Goal: Information Seeking & Learning: Learn about a topic

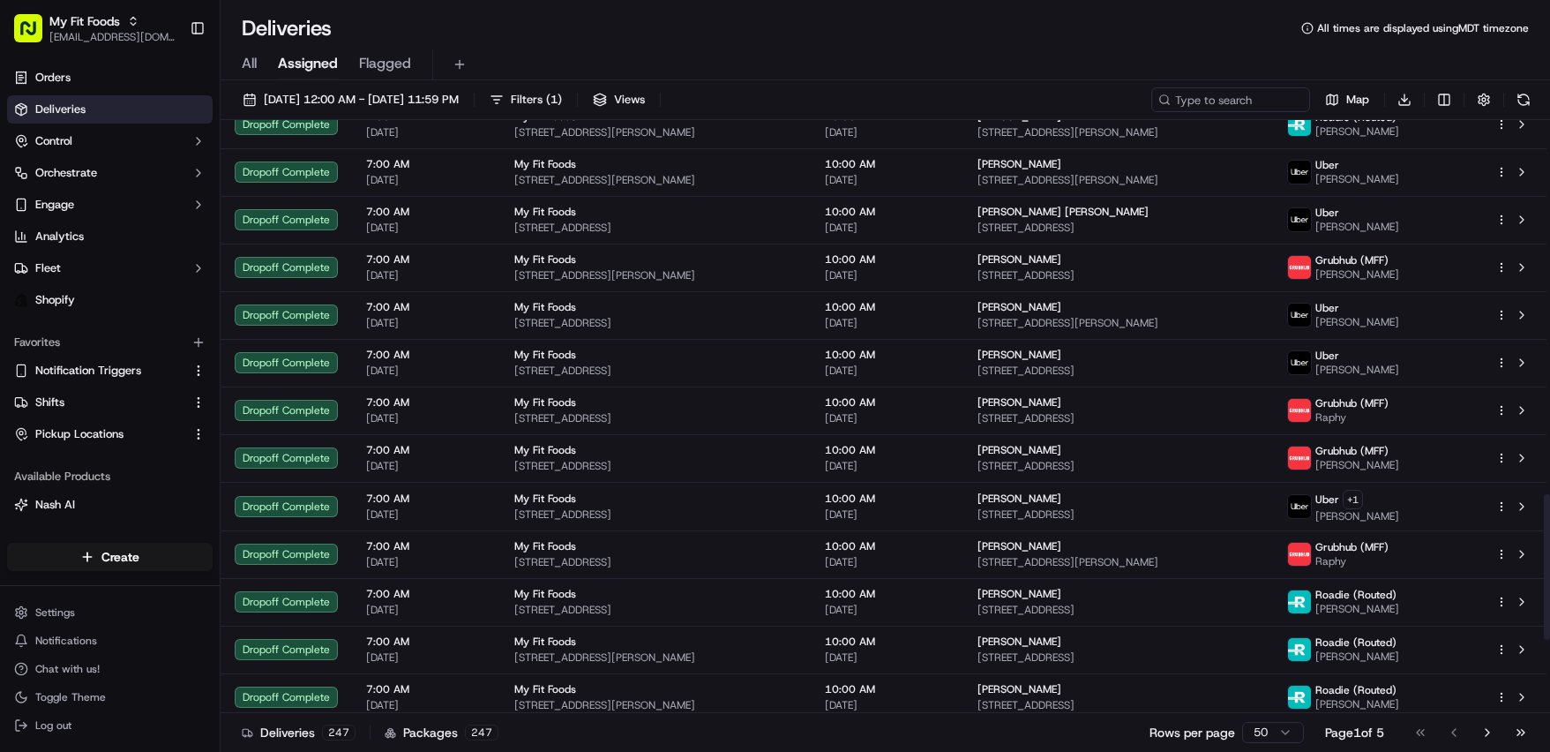
scroll to position [1829, 0]
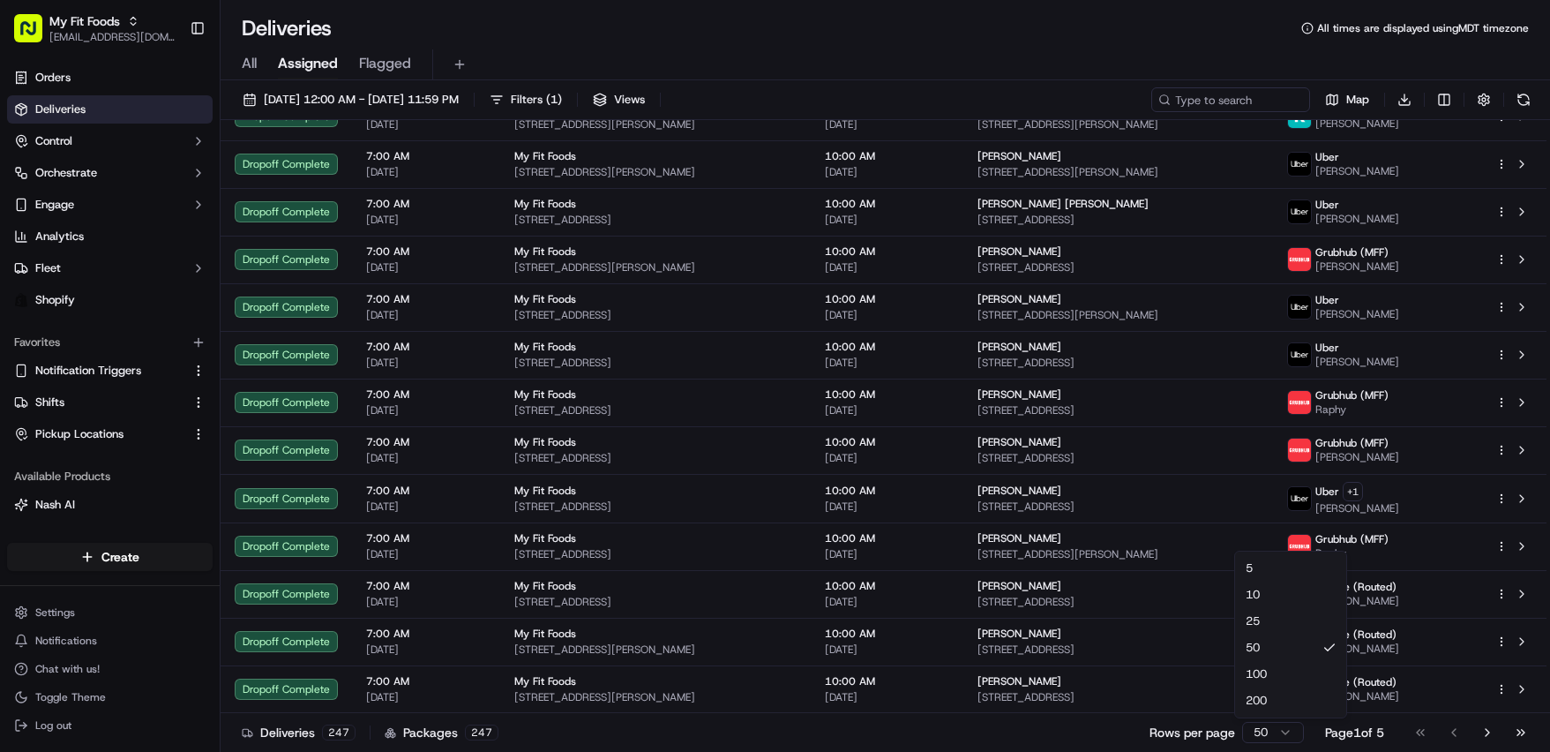
click at [1234, 732] on html "My Fit Foods [EMAIL_ADDRESS][DOMAIN_NAME] Toggle Sidebar Orders Deliveries Cont…" at bounding box center [775, 376] width 1550 height 752
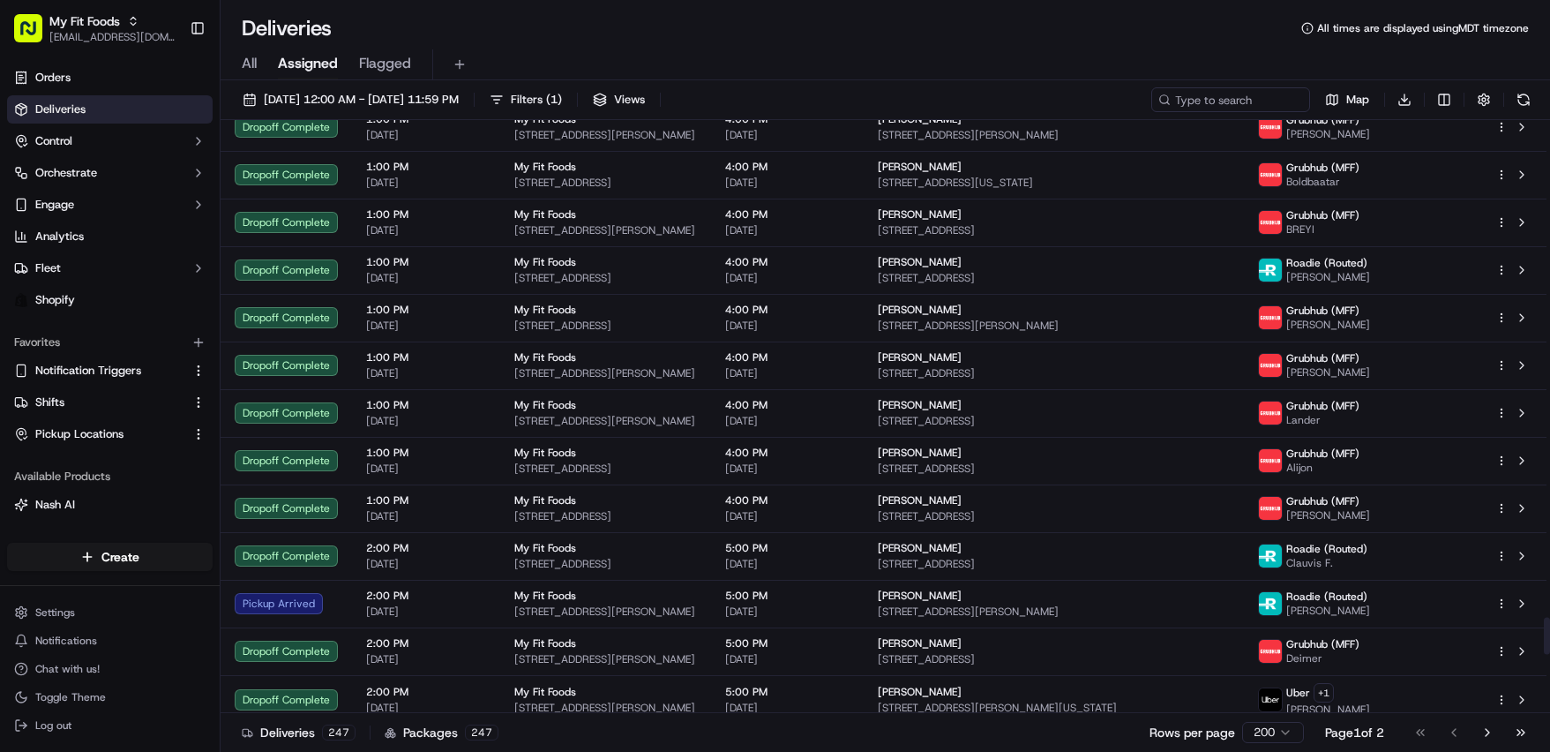
scroll to position [8984, 0]
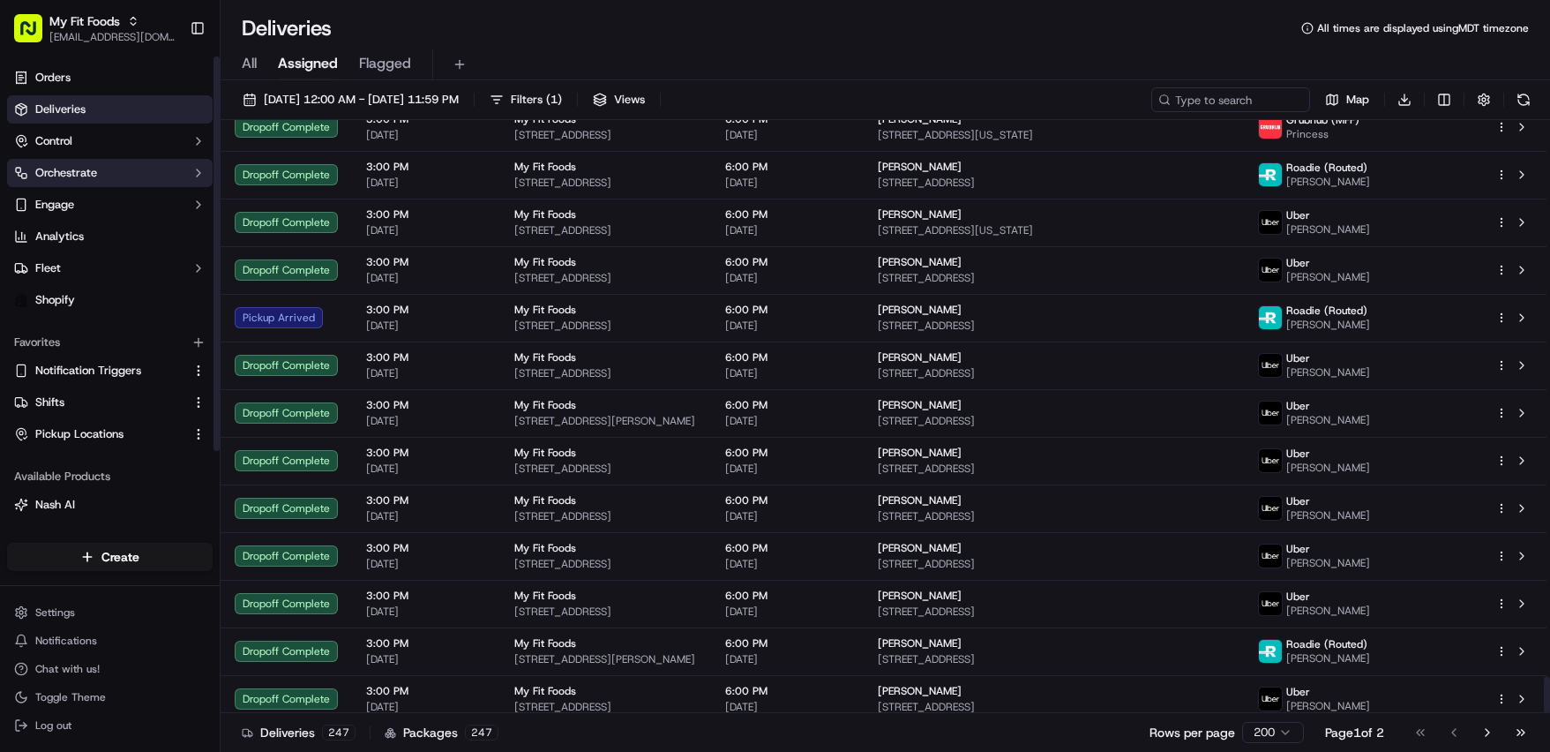
click at [107, 160] on button "Orchestrate" at bounding box center [110, 173] width 206 height 28
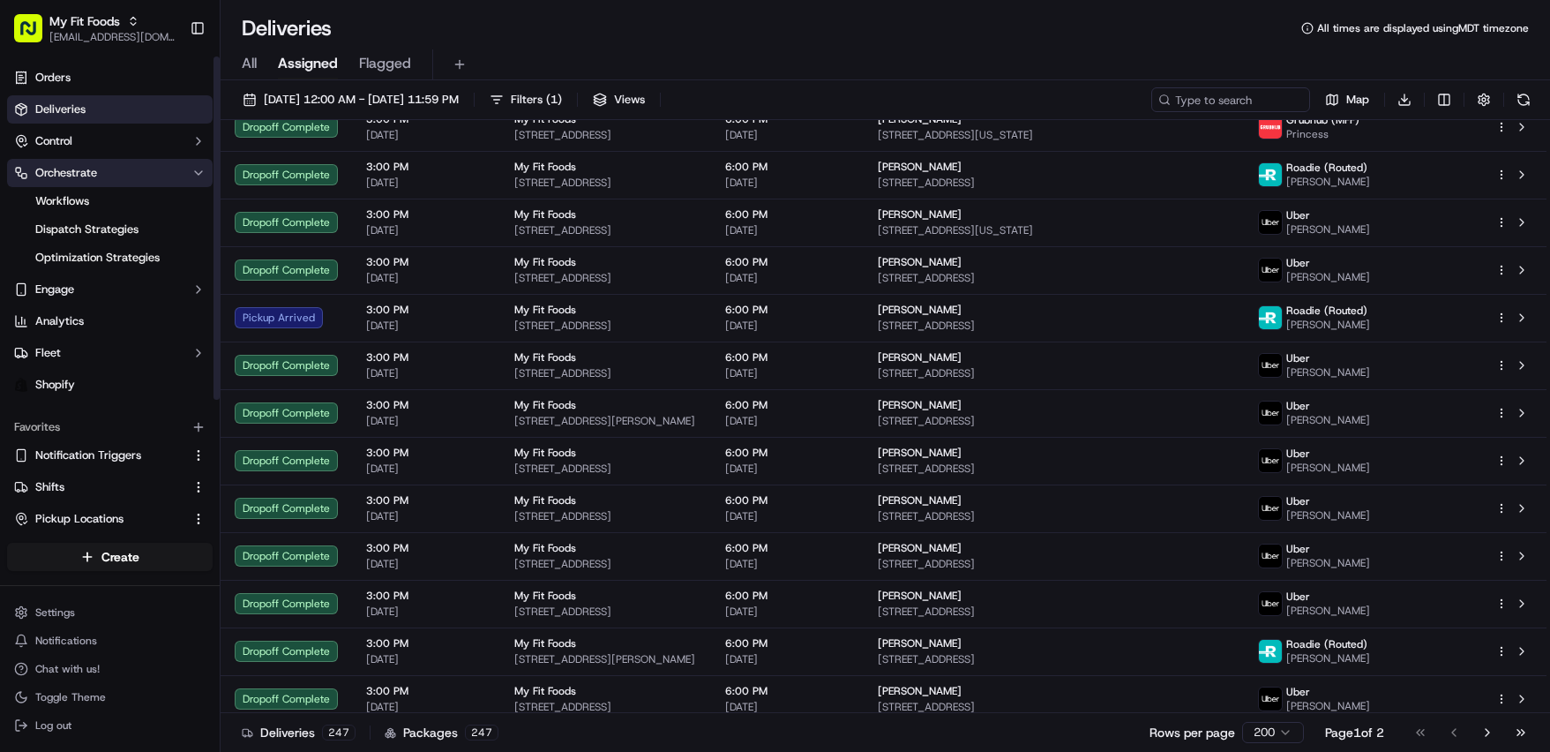
click at [111, 180] on button "Orchestrate" at bounding box center [110, 173] width 206 height 28
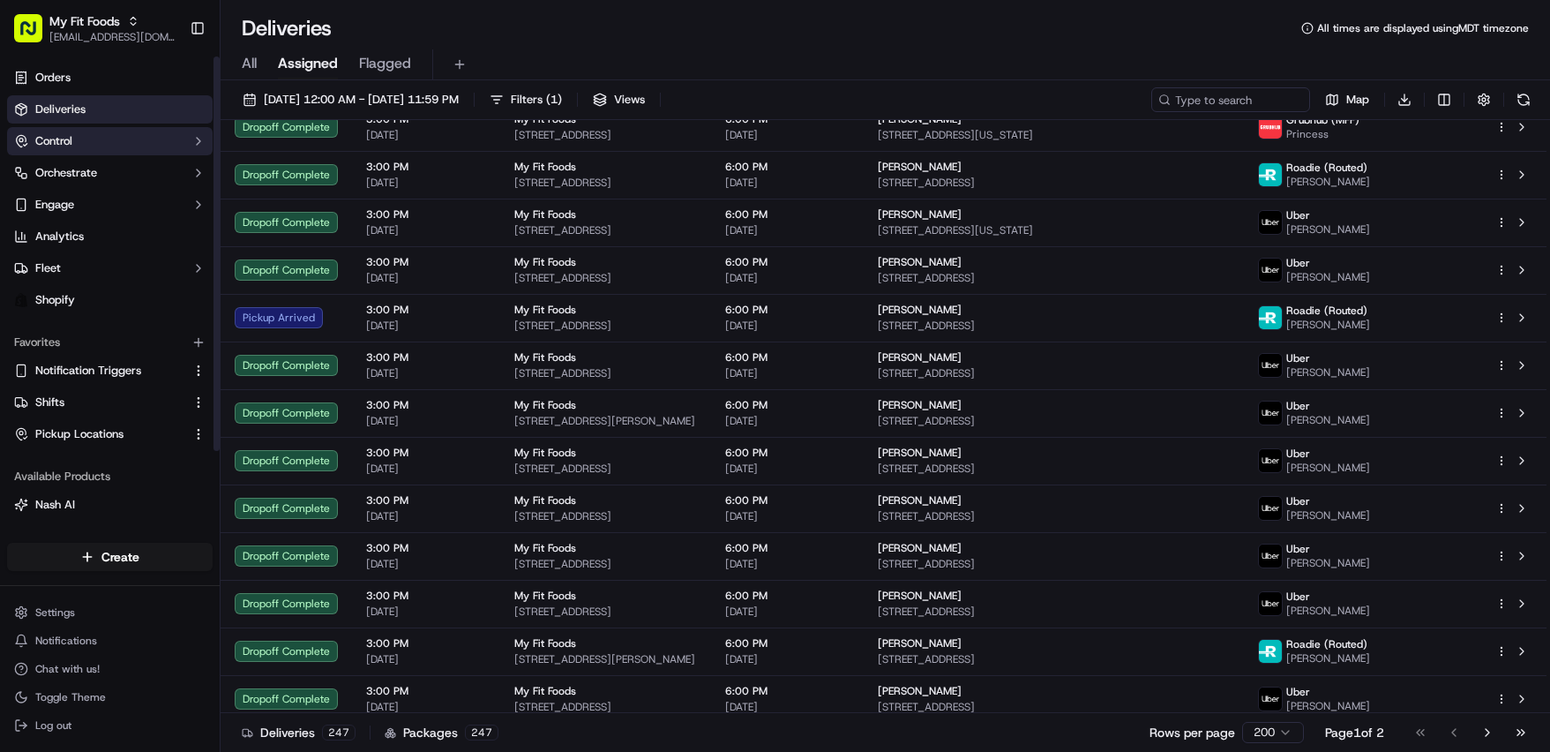
click at [108, 151] on button "Control" at bounding box center [110, 141] width 206 height 28
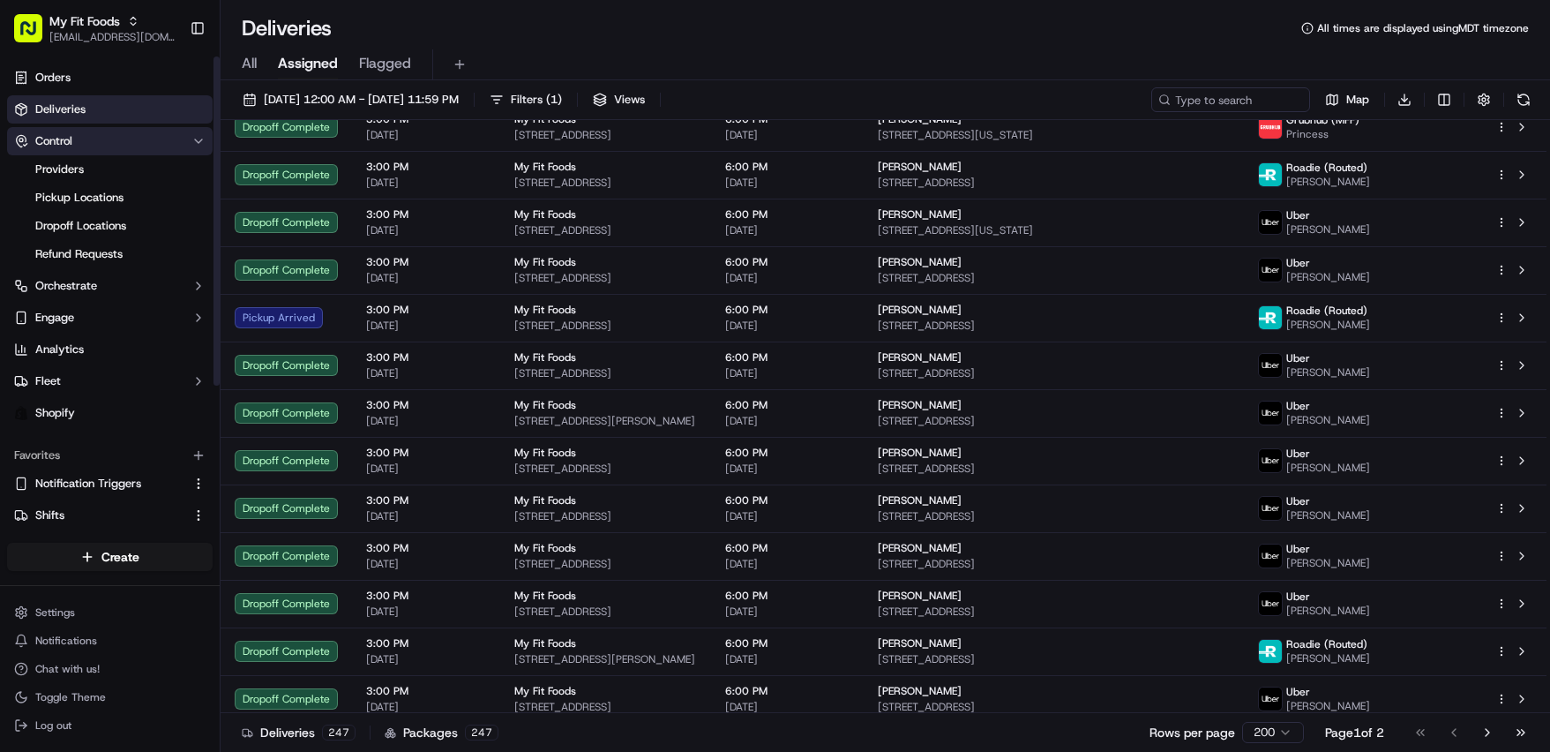
click at [108, 151] on button "Control" at bounding box center [110, 141] width 206 height 28
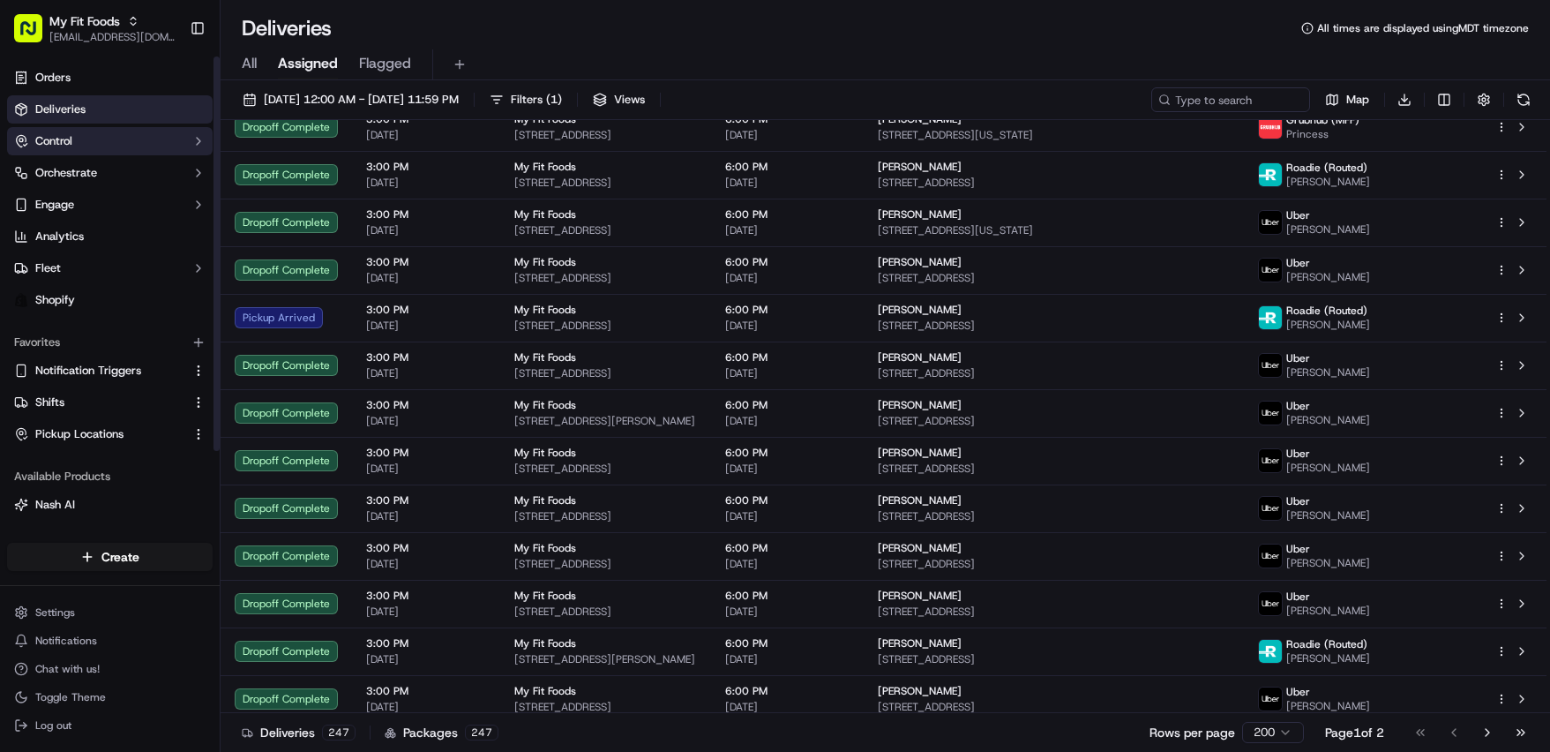
click at [108, 151] on button "Control" at bounding box center [110, 141] width 206 height 28
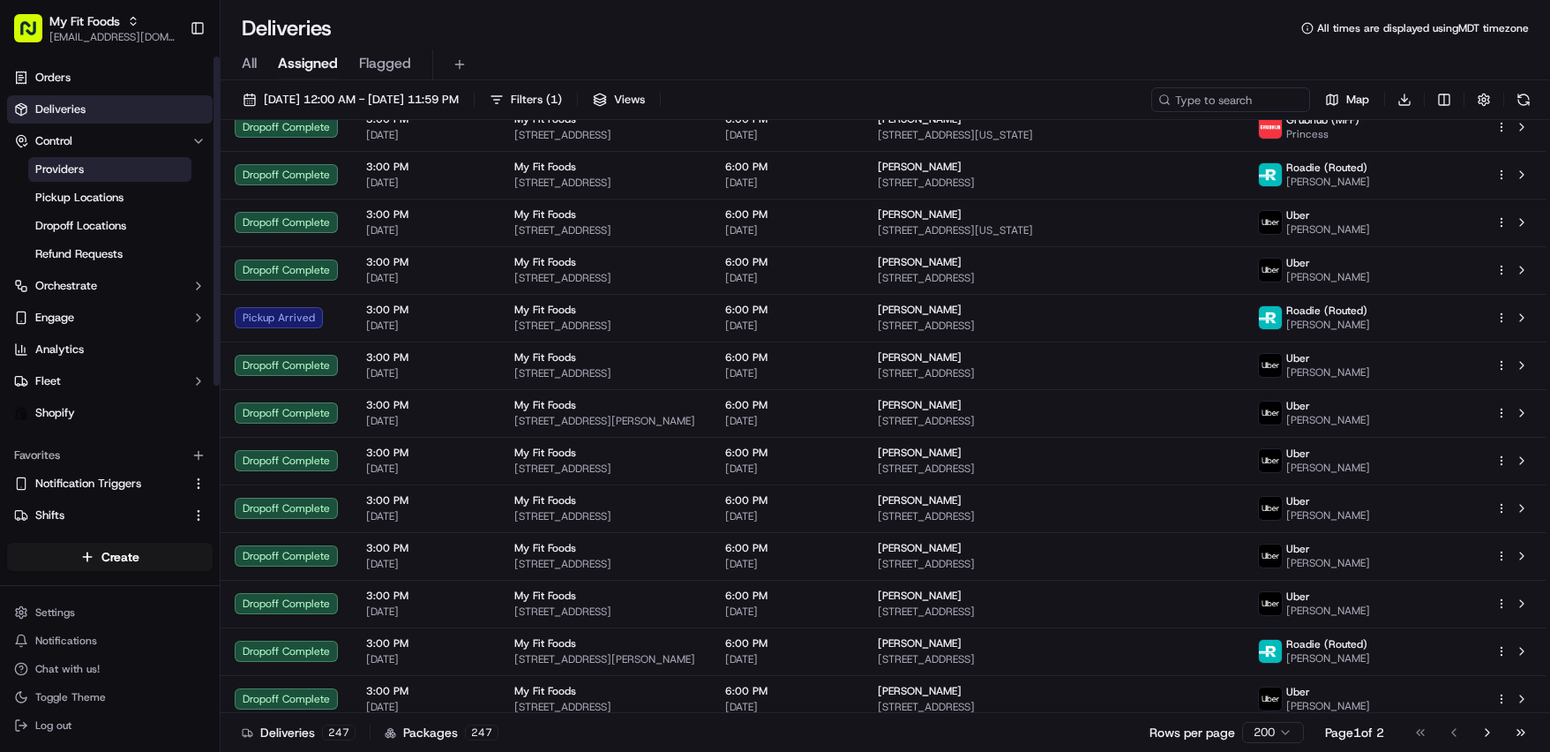
click at [106, 158] on link "Providers" at bounding box center [109, 169] width 163 height 25
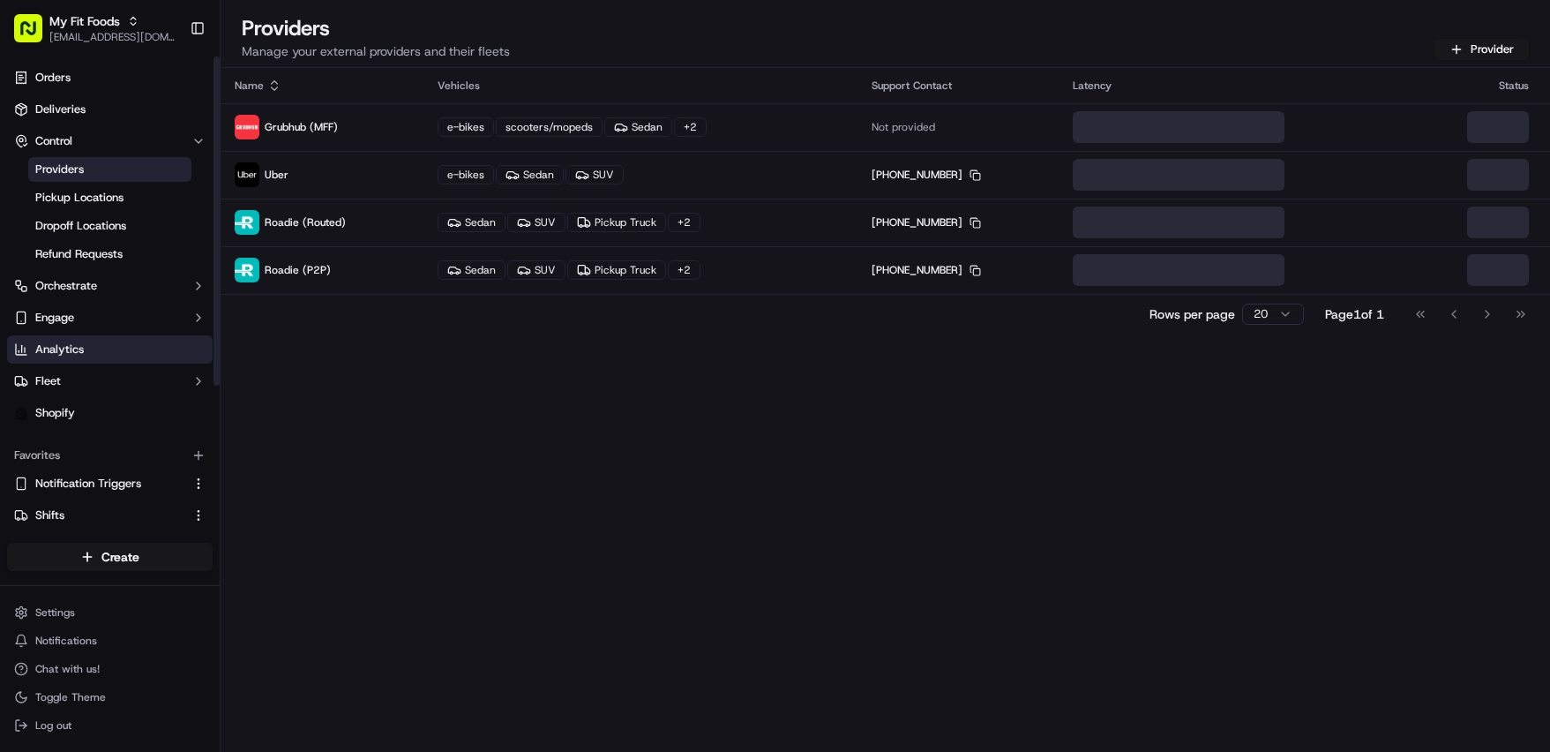
click at [90, 341] on link "Analytics" at bounding box center [110, 349] width 206 height 28
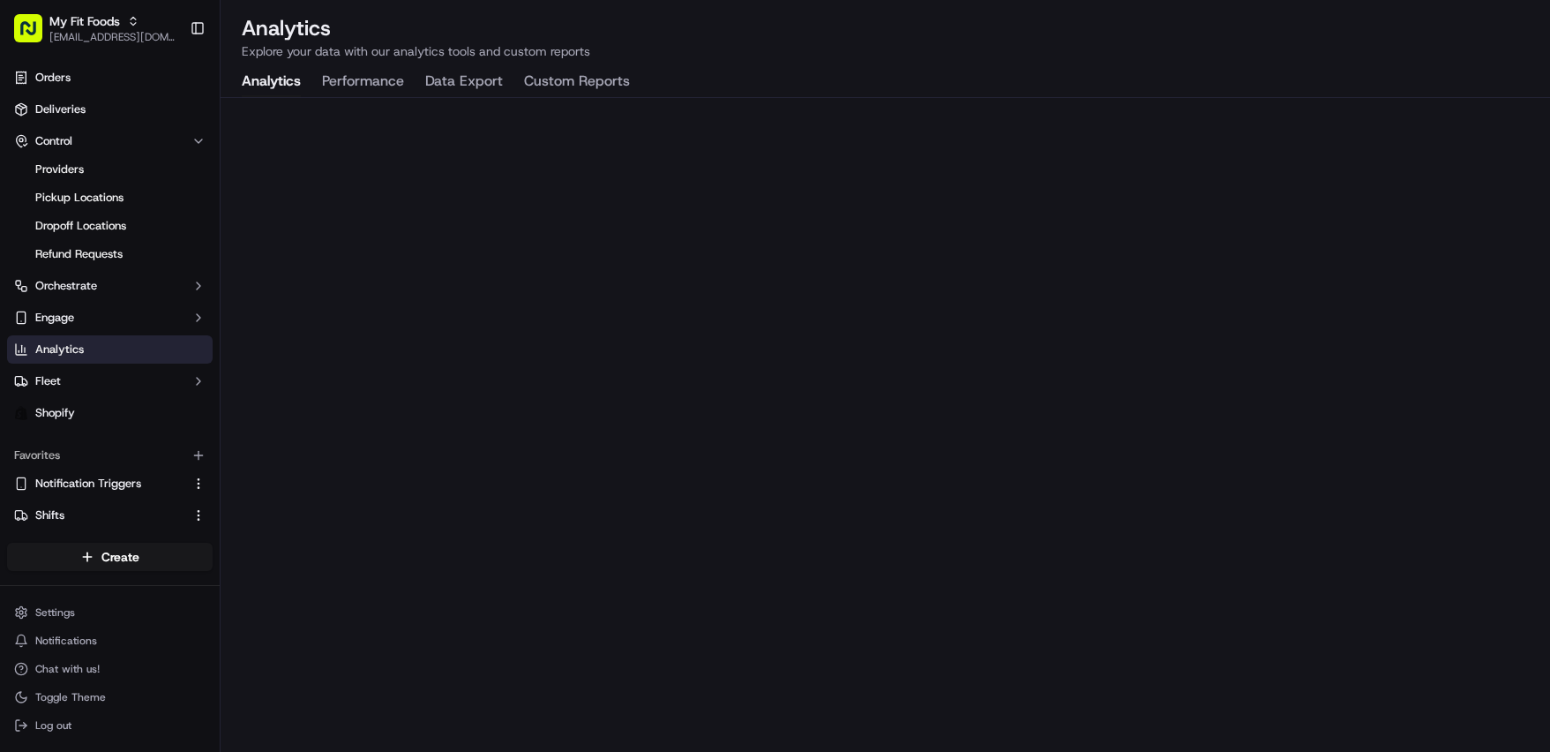
click at [375, 73] on button "Performance" at bounding box center [363, 82] width 82 height 30
click at [70, 112] on span "Deliveries" at bounding box center [60, 109] width 50 height 16
